Goal: Task Accomplishment & Management: Manage account settings

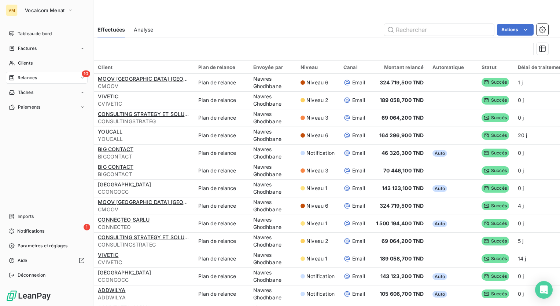
click at [21, 76] on span "Relances" at bounding box center [27, 77] width 19 height 7
click at [28, 92] on span "À effectuer" at bounding box center [30, 92] width 24 height 7
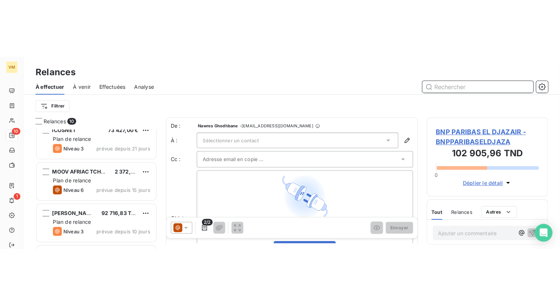
scroll to position [228, 116]
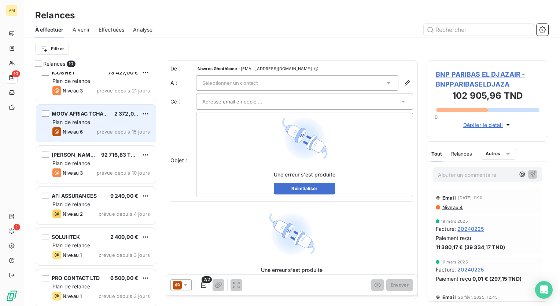
click at [105, 129] on span "prévue depuis 15 jours" at bounding box center [123, 132] width 53 height 6
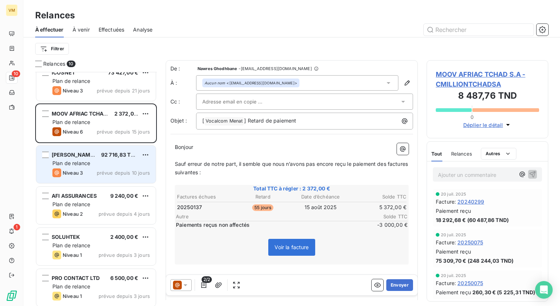
click at [98, 161] on div "Plan de relance" at bounding box center [101, 162] width 98 height 7
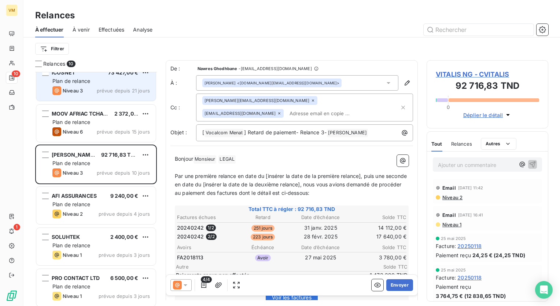
click at [102, 79] on div "Plan de relance" at bounding box center [101, 80] width 98 height 7
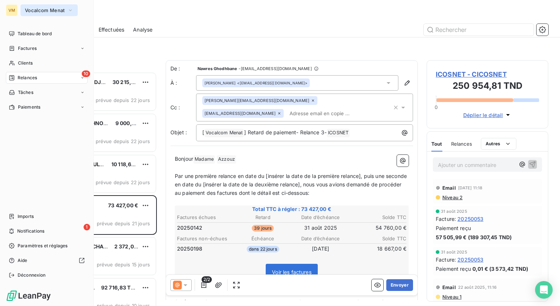
click at [40, 12] on span "Vocalcom Menat" at bounding box center [45, 10] width 40 height 6
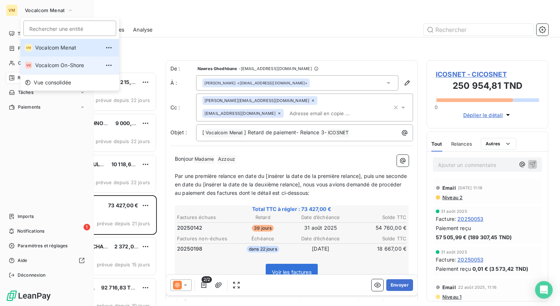
click at [53, 62] on span "Vocalcom On-Shore" at bounding box center [67, 65] width 65 height 7
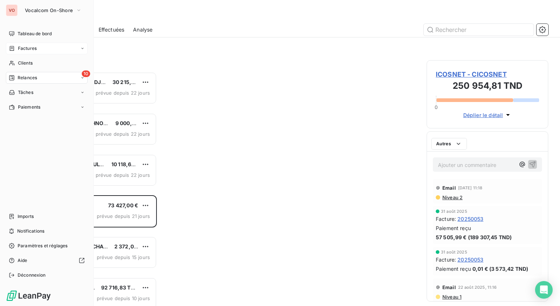
scroll to position [228, 116]
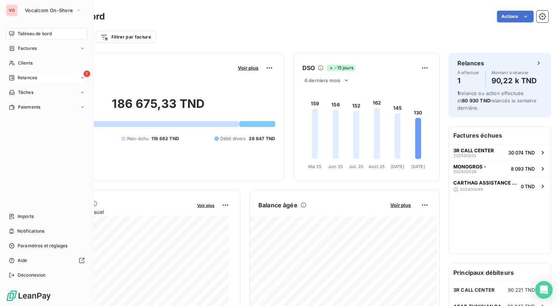
click at [18, 76] on span "Relances" at bounding box center [27, 77] width 19 height 7
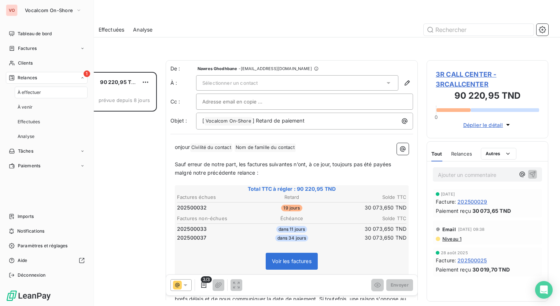
scroll to position [228, 116]
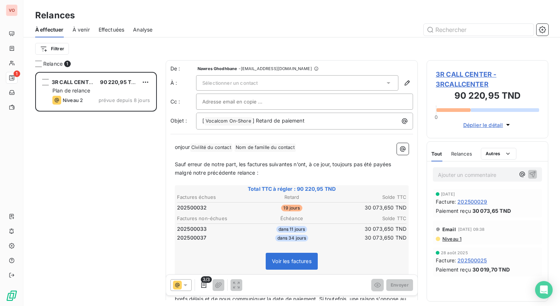
click at [110, 32] on span "Effectuées" at bounding box center [112, 29] width 26 height 7
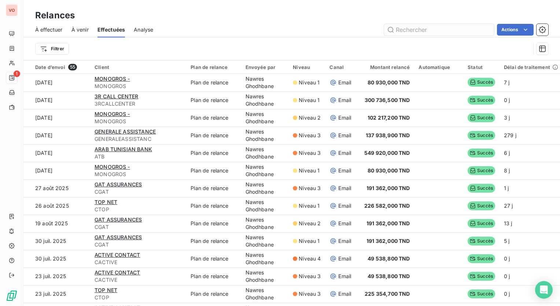
click at [402, 29] on input "text" at bounding box center [439, 30] width 110 height 12
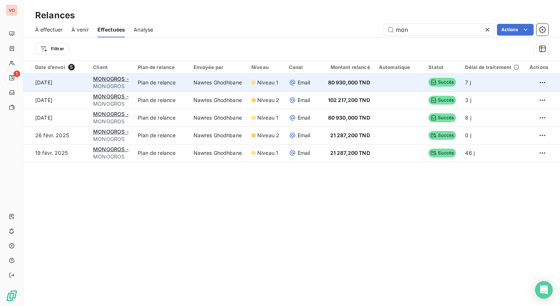
type input "mon"
click at [249, 84] on td "Niveau 1" at bounding box center [265, 83] width 37 height 18
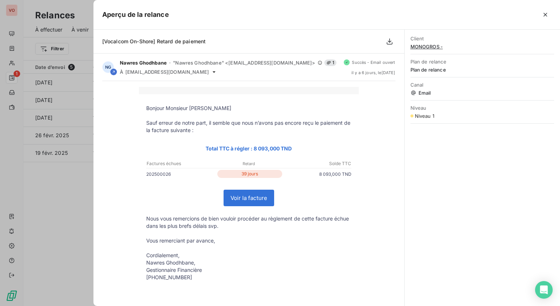
click at [278, 188] on td "Voir la facture" at bounding box center [249, 198] width 220 height 34
click at [546, 14] on icon "button" at bounding box center [545, 14] width 7 height 7
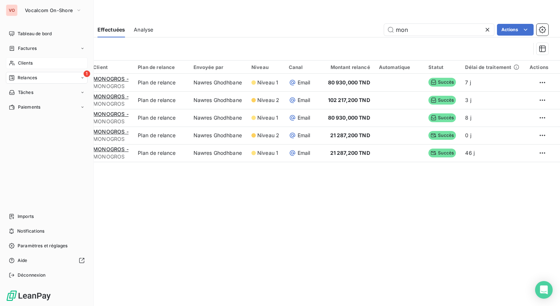
click at [33, 62] on div "Clients" at bounding box center [47, 63] width 82 height 12
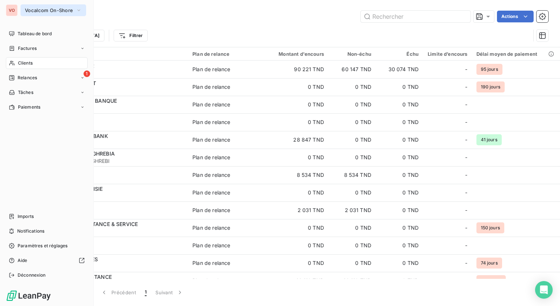
click at [40, 9] on span "Vocalcom On-Shore" at bounding box center [49, 10] width 48 height 6
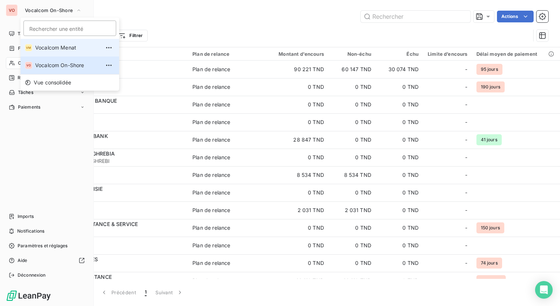
click at [47, 51] on span "Vocalcom Menat" at bounding box center [67, 47] width 65 height 7
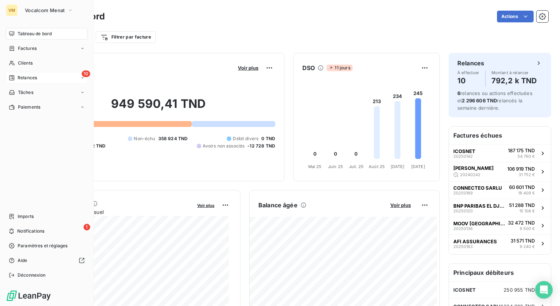
click at [23, 78] on span "Relances" at bounding box center [27, 77] width 19 height 7
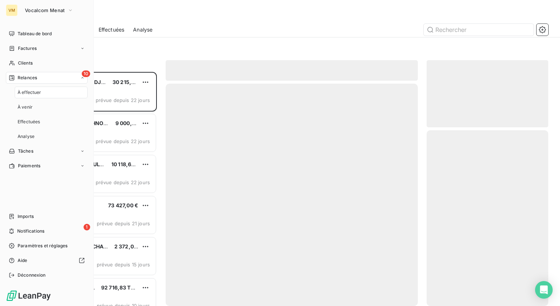
scroll to position [228, 116]
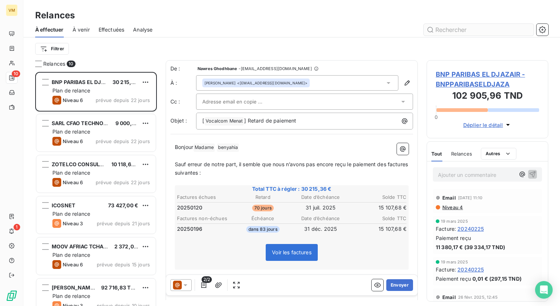
click at [453, 28] on input "text" at bounding box center [479, 30] width 110 height 12
type input "moo"
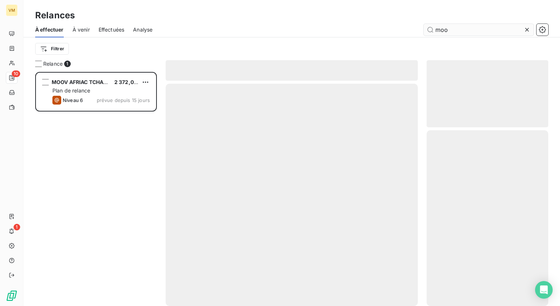
scroll to position [228, 116]
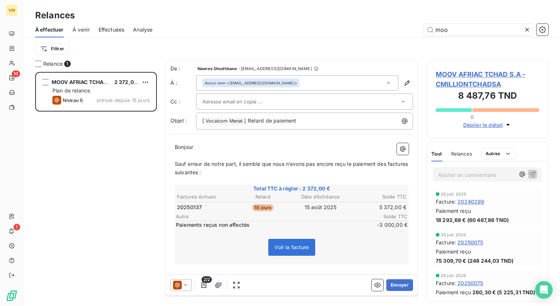
click at [123, 30] on span "Effectuées" at bounding box center [112, 29] width 26 height 7
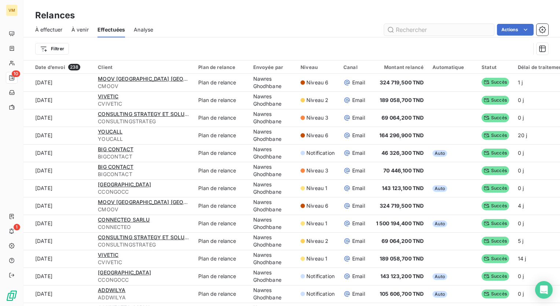
click at [453, 30] on input "text" at bounding box center [439, 30] width 110 height 12
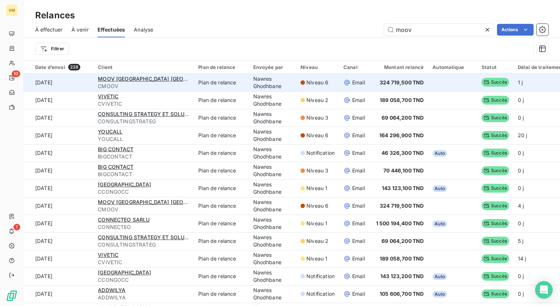
type input "moov"
click at [158, 76] on div "MOOV [GEOGRAPHIC_DATA] [GEOGRAPHIC_DATA]" at bounding box center [144, 78] width 92 height 7
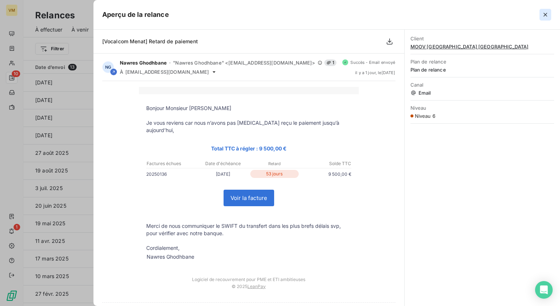
click at [548, 18] on icon "button" at bounding box center [545, 14] width 7 height 7
